Goal: Communication & Community: Answer question/provide support

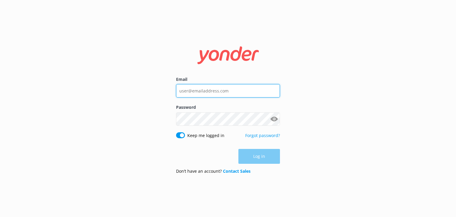
click at [218, 93] on input "Email" at bounding box center [228, 90] width 104 height 13
type input "[EMAIL_ADDRESS][DOMAIN_NAME]"
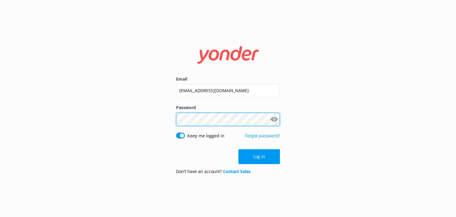
click button "Log in" at bounding box center [260, 156] width 42 height 15
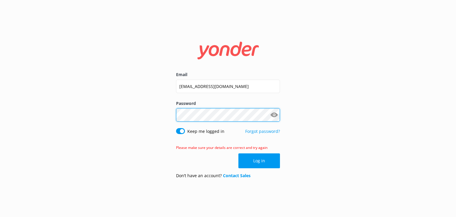
click at [154, 111] on div "Email [EMAIL_ADDRESS][DOMAIN_NAME] Password Show password Keep me logged in For…" at bounding box center [228, 108] width 456 height 217
click button "Log in" at bounding box center [260, 160] width 42 height 15
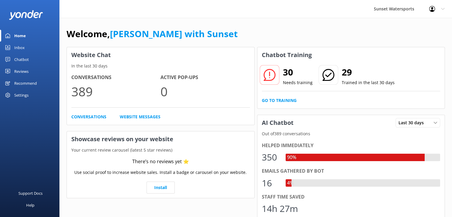
click at [24, 59] on div "Chatbot" at bounding box center [21, 59] width 15 height 12
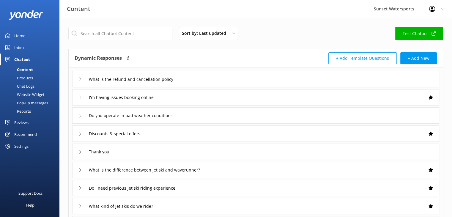
click at [20, 48] on div "Inbox" at bounding box center [19, 48] width 10 height 12
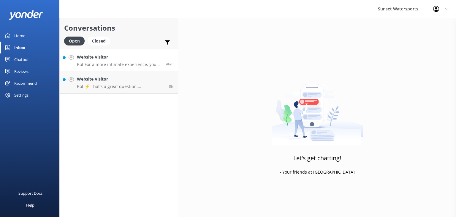
click at [116, 60] on h4 "Website Visitor" at bounding box center [119, 57] width 85 height 7
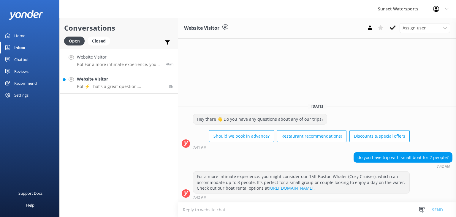
click at [102, 88] on p "Bot: ⚡ That's a great question, unfortunately I do not know the answer. I'm goi…" at bounding box center [121, 86] width 88 height 5
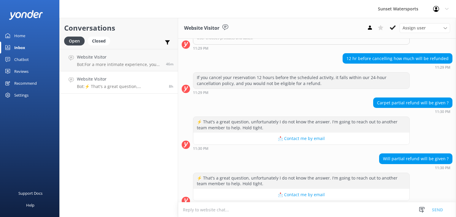
scroll to position [114, 0]
